Goal: Information Seeking & Learning: Learn about a topic

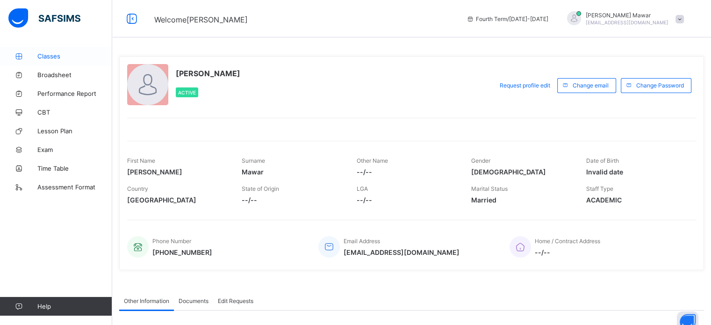
click at [58, 52] on span "Classes" at bounding box center [74, 55] width 75 height 7
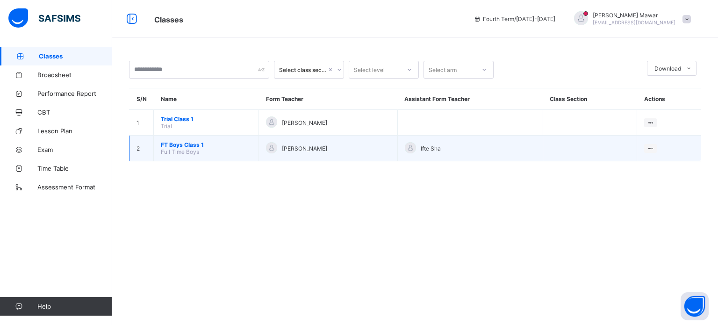
click at [190, 147] on span "FT Boys Class 1" at bounding box center [206, 144] width 91 height 7
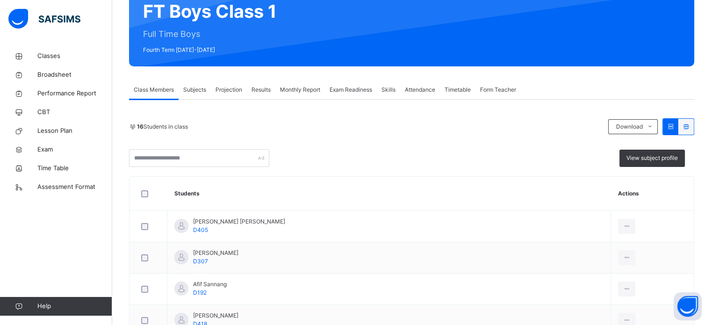
scroll to position [129, 0]
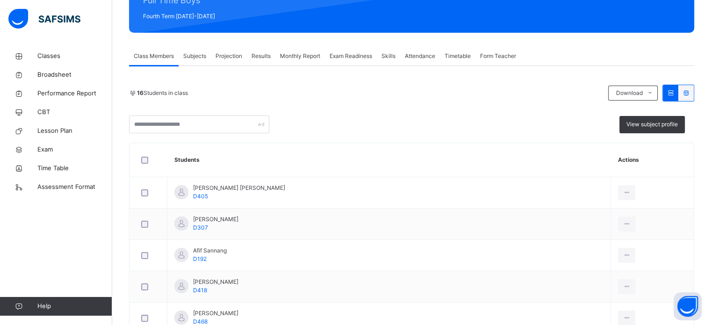
click at [240, 60] on div "Projection" at bounding box center [229, 56] width 36 height 19
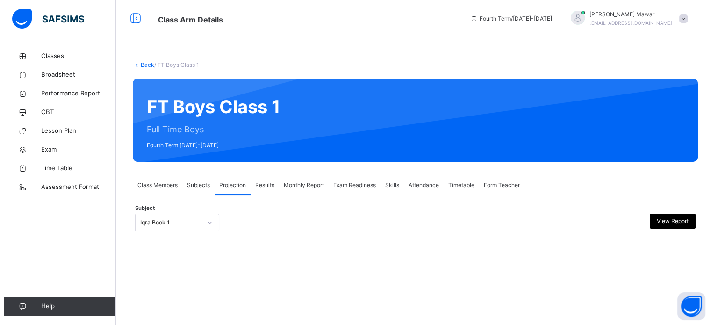
scroll to position [0, 0]
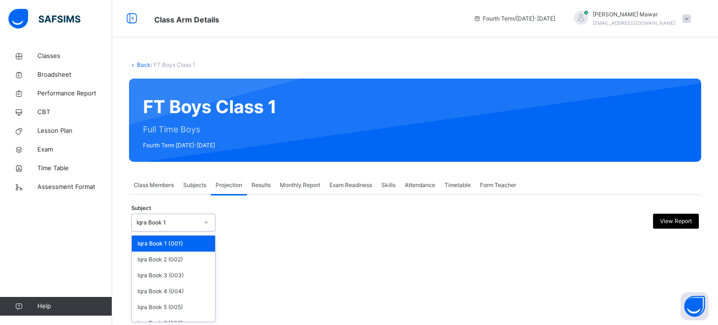
click at [178, 226] on div "Iqra Book 1" at bounding box center [167, 222] width 62 height 8
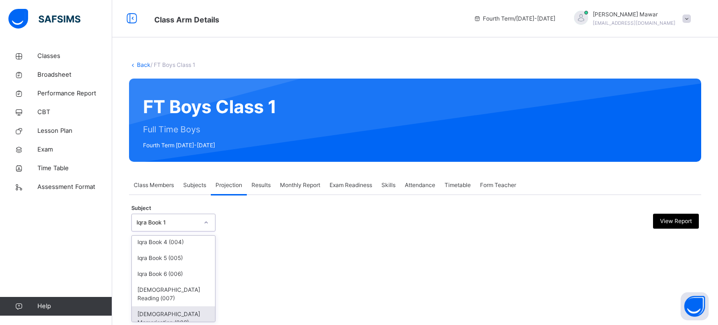
click at [177, 306] on div "[DEMOGRAPHIC_DATA] Memorisation (008)" at bounding box center [173, 318] width 83 height 24
